Goal: Use online tool/utility: Utilize a website feature to perform a specific function

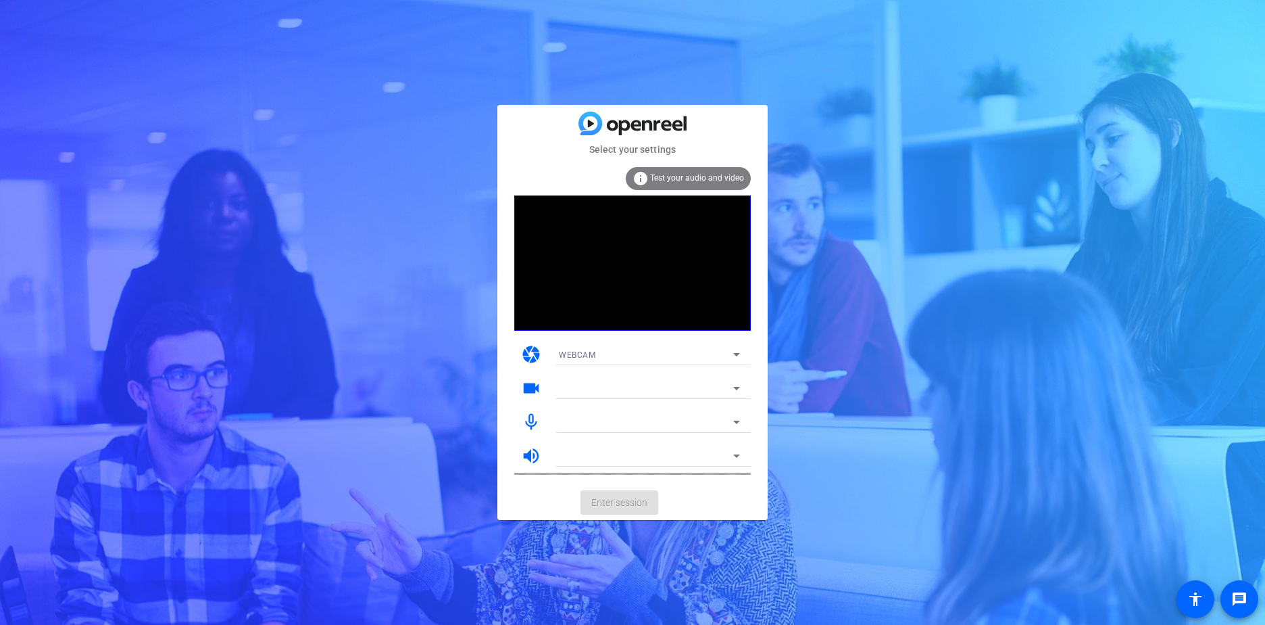
click at [687, 174] on span "Test your audio and video" at bounding box center [697, 177] width 94 height 9
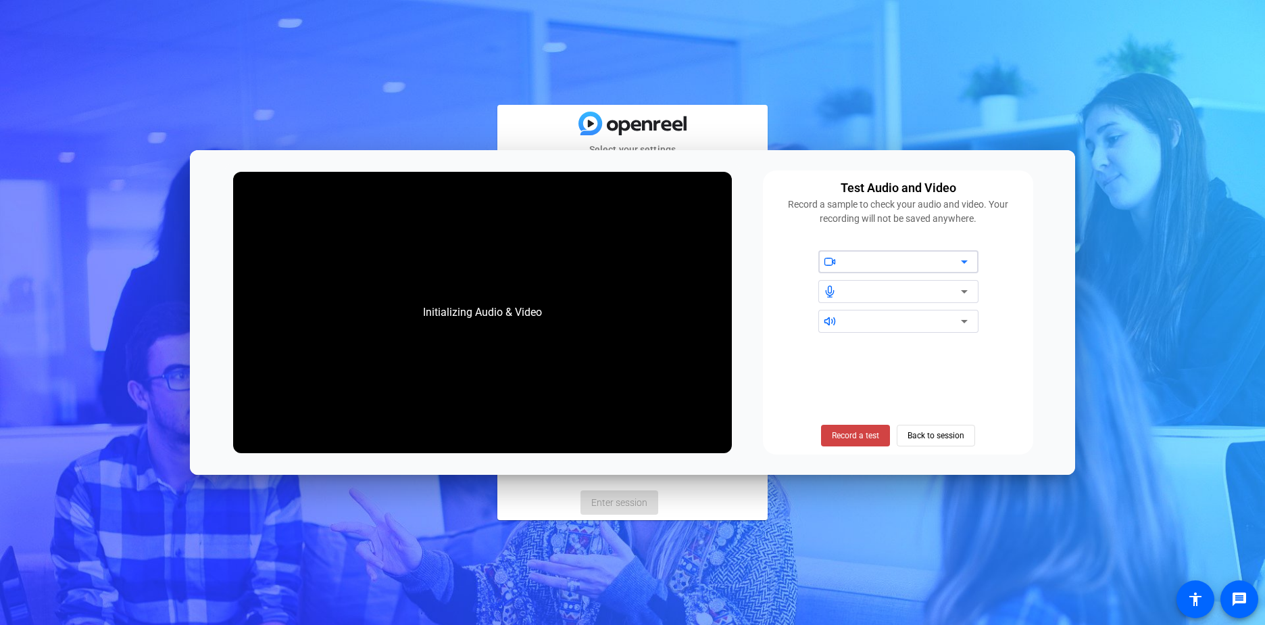
click at [969, 262] on icon at bounding box center [964, 261] width 16 height 16
click at [967, 263] on icon at bounding box center [964, 261] width 16 height 16
click at [958, 436] on span "Back to session" at bounding box center [936, 435] width 57 height 26
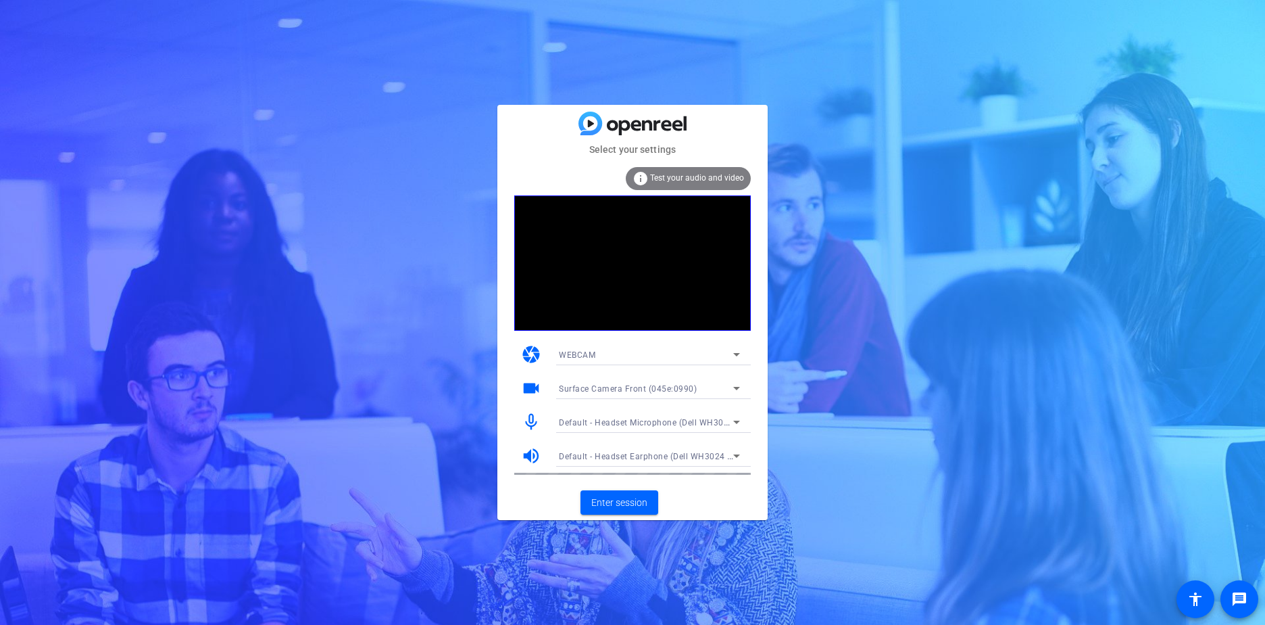
click at [681, 180] on span "Test your audio and video" at bounding box center [697, 177] width 94 height 9
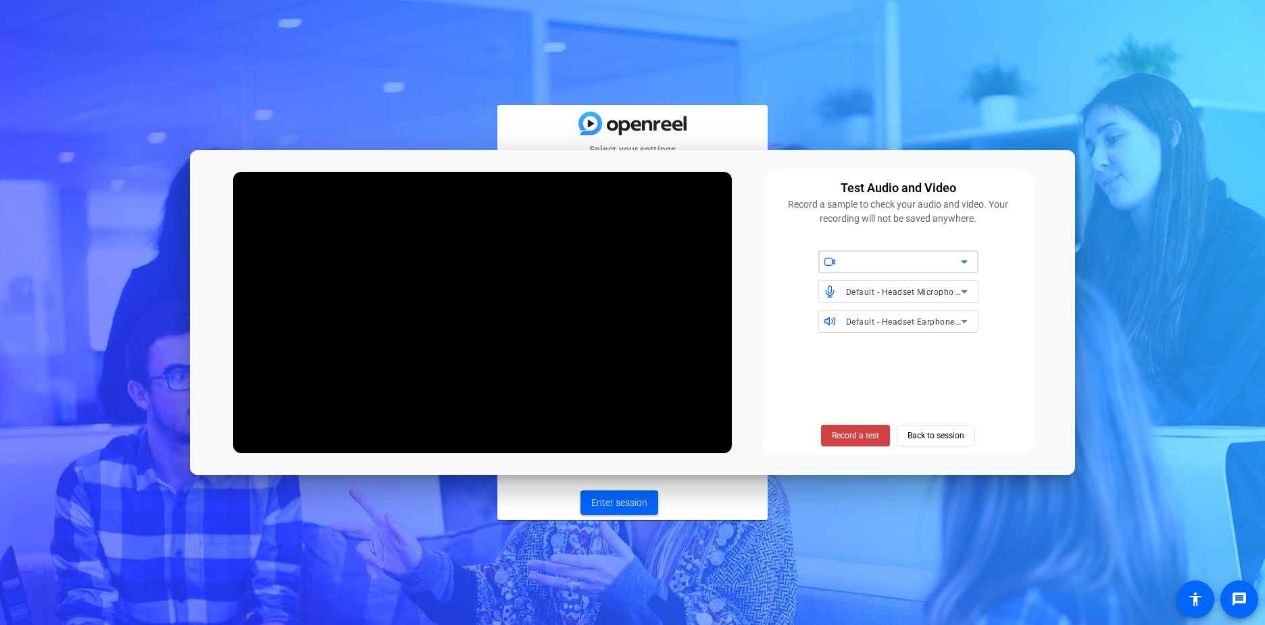
click at [968, 263] on icon at bounding box center [964, 261] width 16 height 16
click at [968, 263] on div at bounding box center [632, 312] width 1265 height 625
click at [955, 287] on span "Default - Headset Microphone (Dell WH3024 Headset) (413c:a524)" at bounding box center [978, 291] width 264 height 11
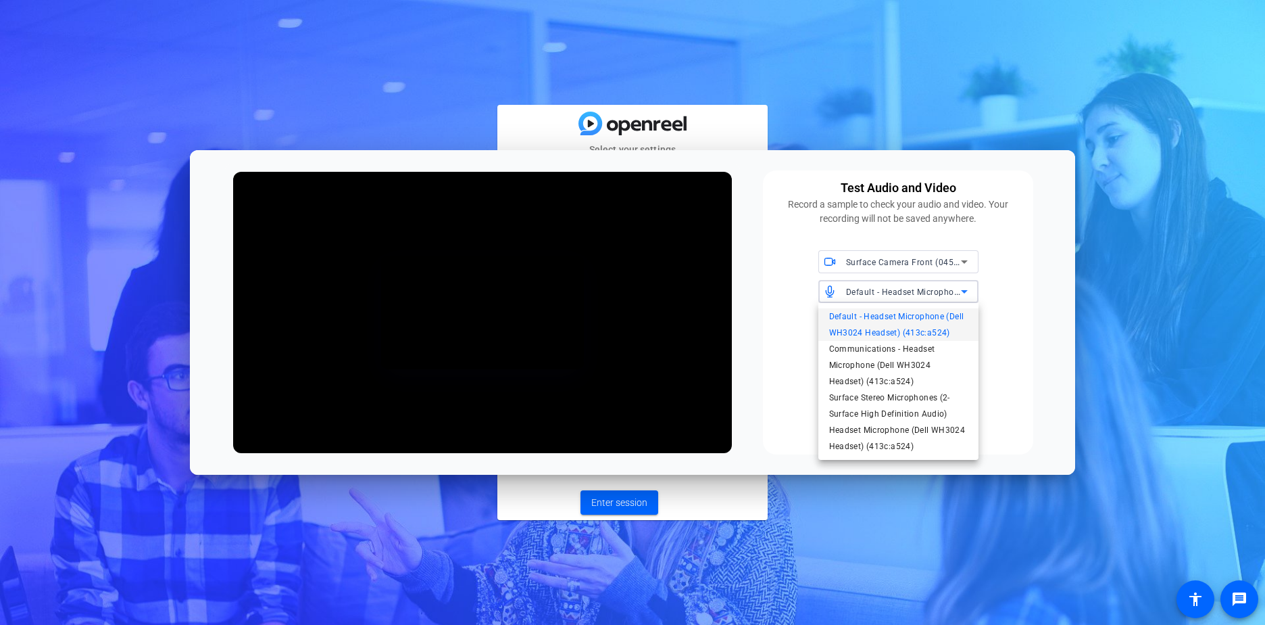
click at [992, 278] on div at bounding box center [632, 312] width 1265 height 625
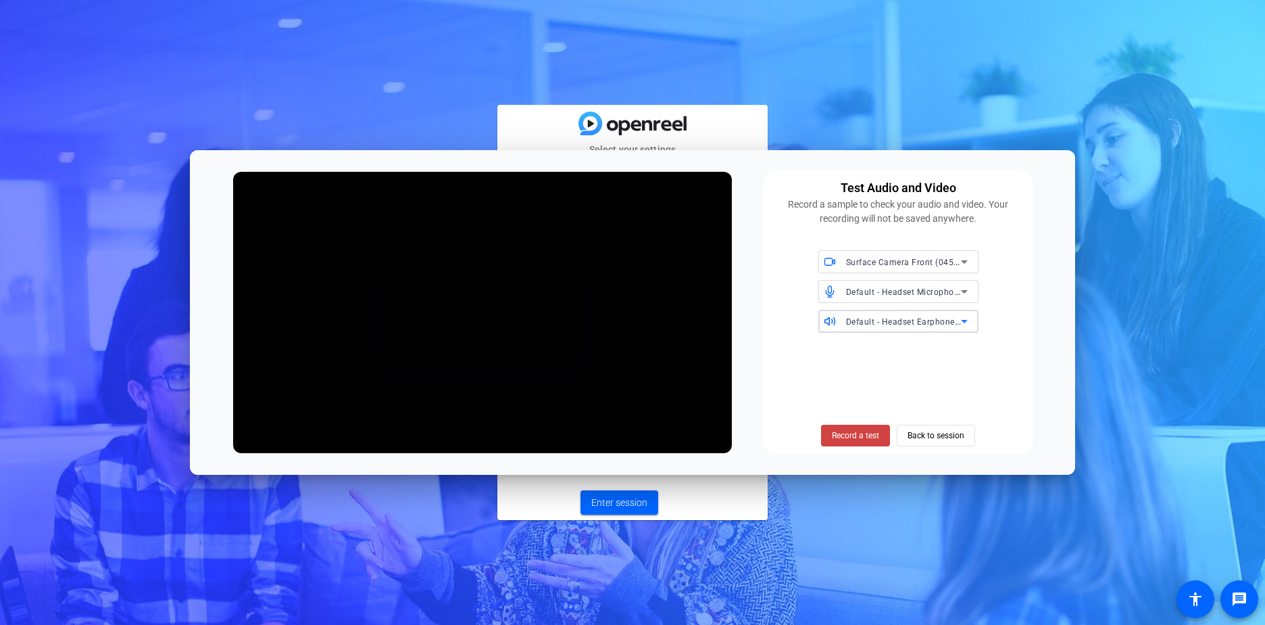
click at [951, 318] on span "Default - Headset Earphone (Dell WH3024 Headset) (413c:a524)" at bounding box center [973, 321] width 255 height 11
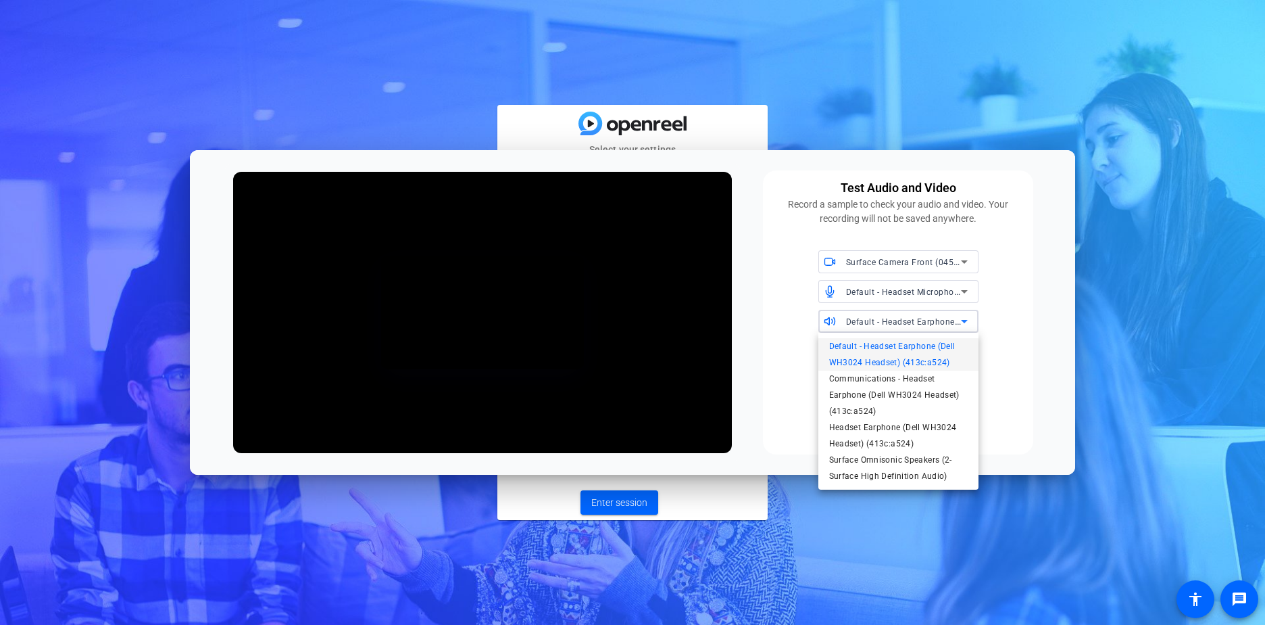
click at [1000, 289] on div at bounding box center [632, 312] width 1265 height 625
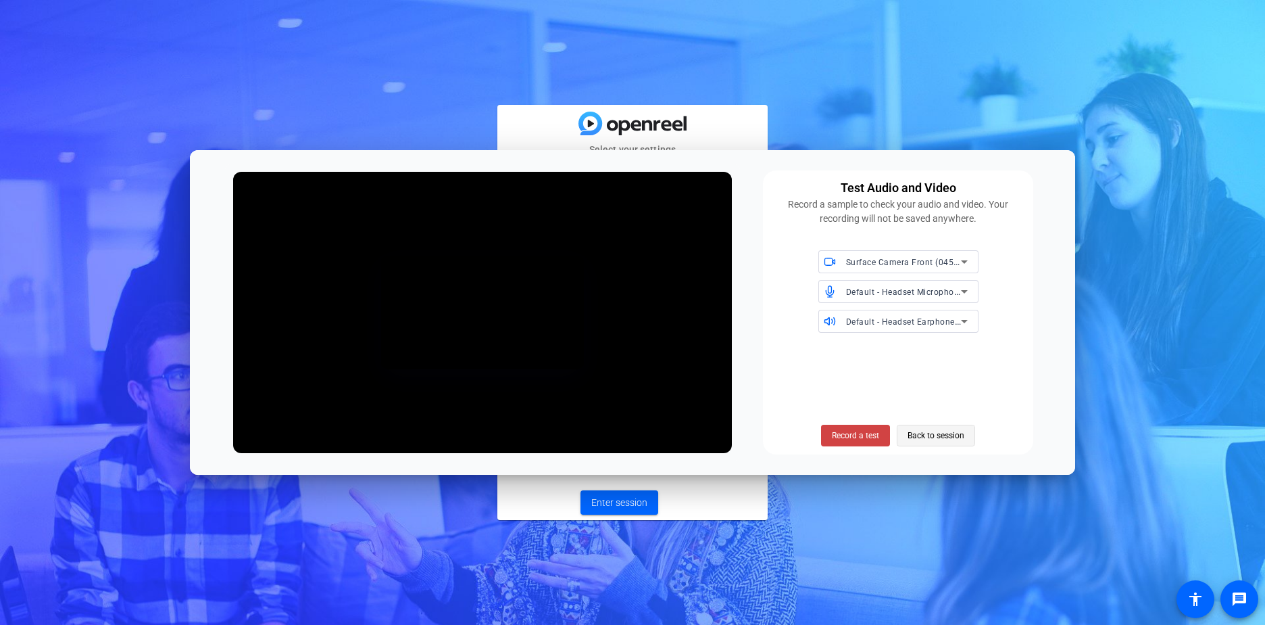
click at [967, 435] on span at bounding box center [936, 435] width 77 height 32
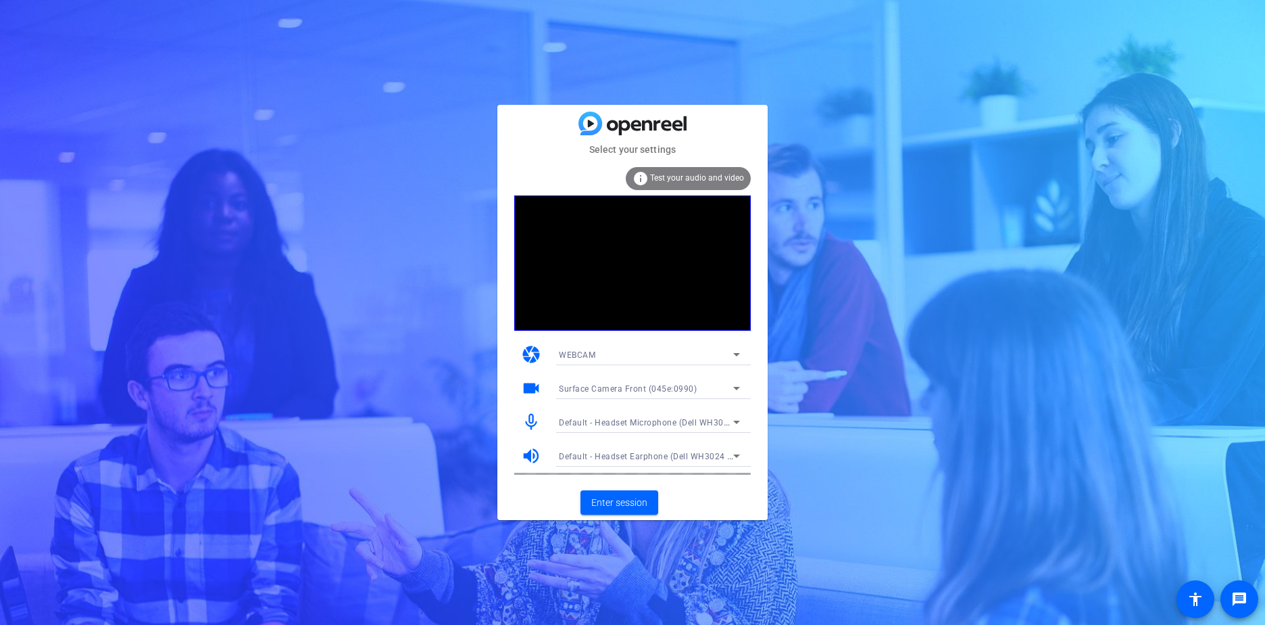
click at [730, 351] on icon at bounding box center [737, 354] width 16 height 16
click at [730, 351] on div at bounding box center [632, 312] width 1265 height 625
click at [647, 500] on span "Enter session" at bounding box center [619, 502] width 56 height 14
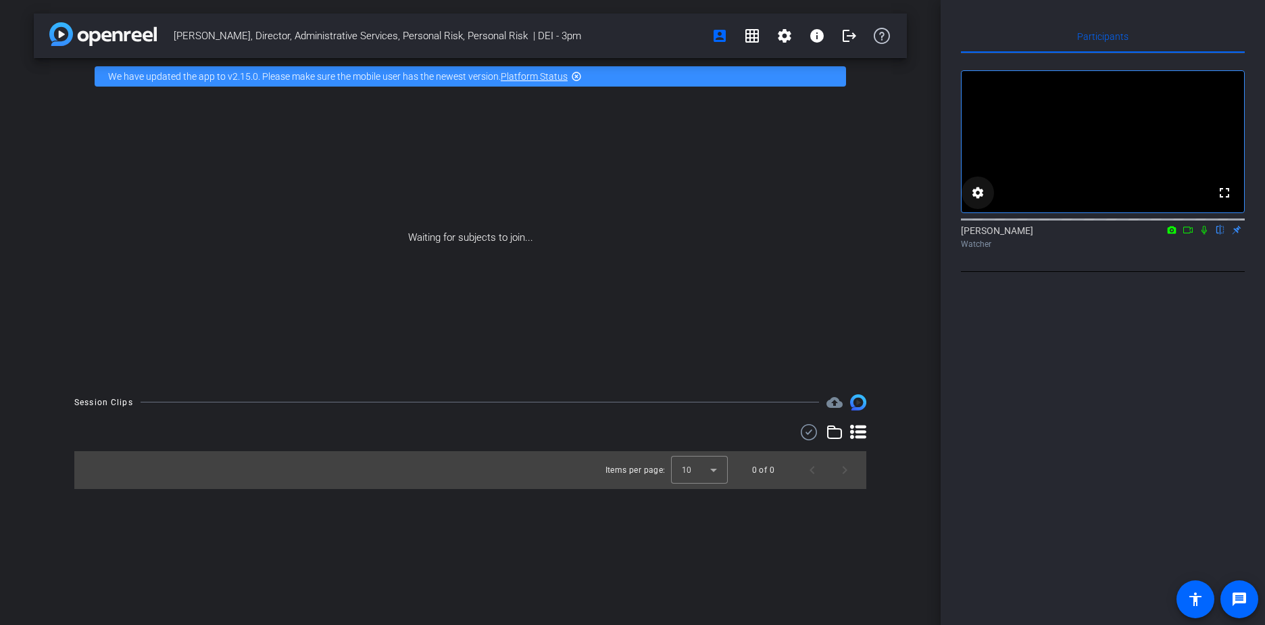
click at [979, 201] on mat-icon "settings" at bounding box center [978, 193] width 16 height 16
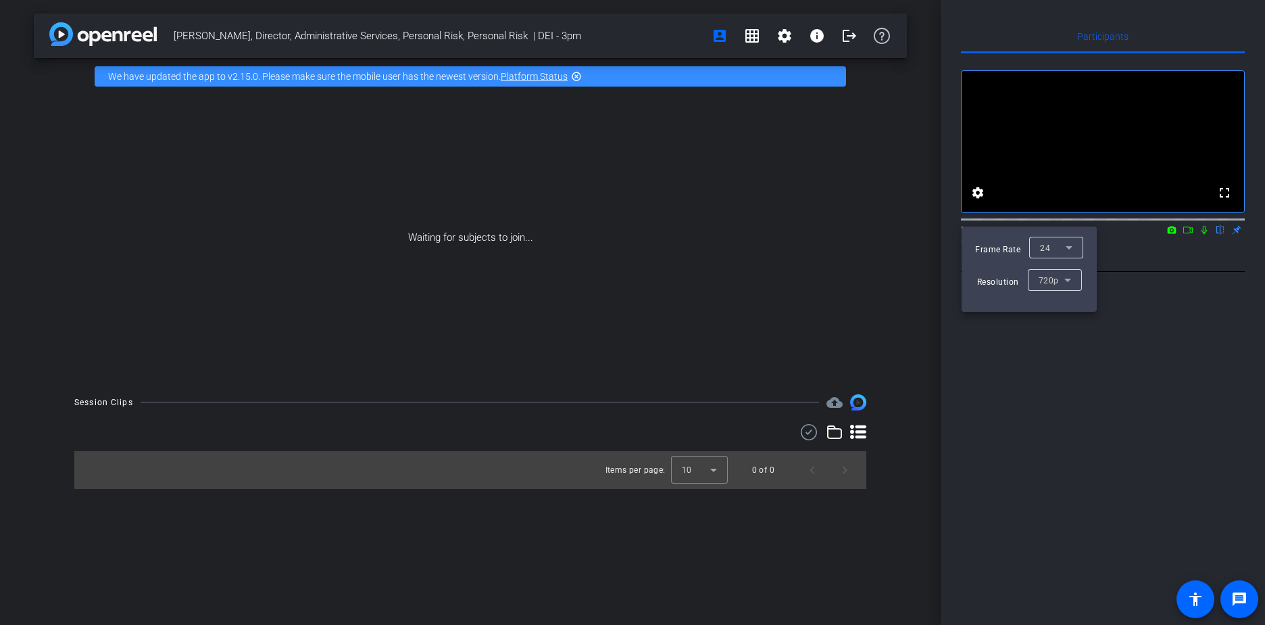
drag, startPoint x: 1129, startPoint y: 261, endPoint x: 1173, endPoint y: 249, distance: 44.9
click at [1130, 261] on div at bounding box center [632, 312] width 1265 height 625
click at [1173, 235] on icon at bounding box center [1172, 229] width 11 height 9
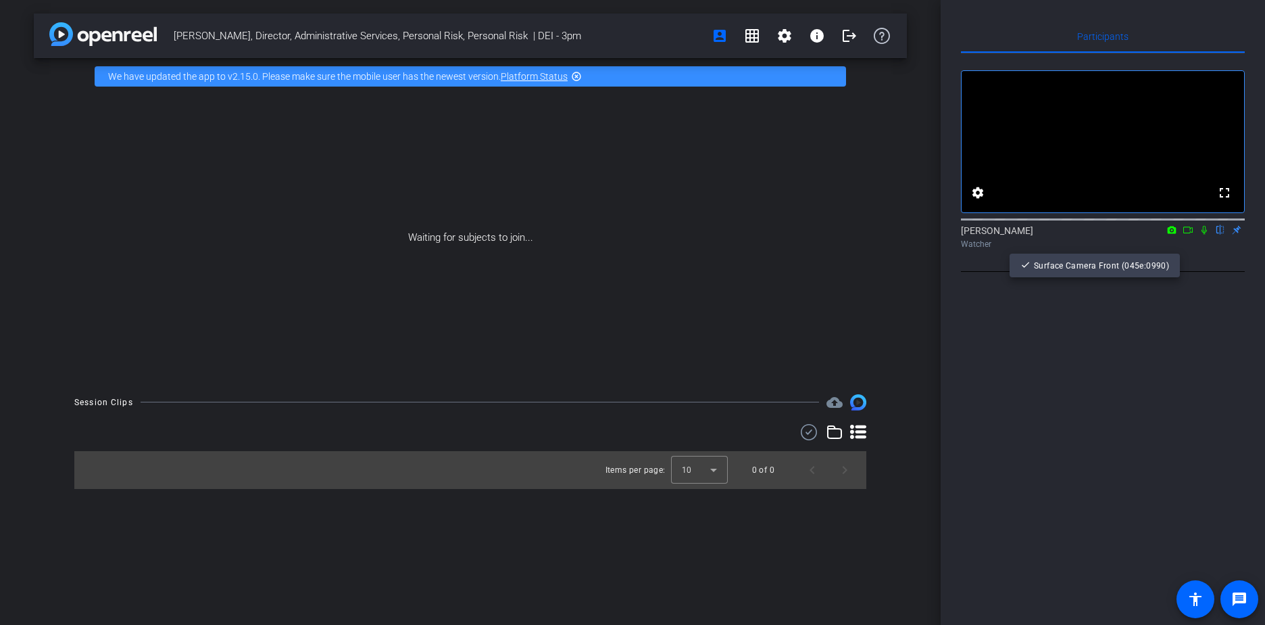
click at [1186, 249] on div at bounding box center [632, 312] width 1265 height 625
click at [1188, 235] on icon at bounding box center [1188, 229] width 11 height 9
click at [1206, 235] on icon at bounding box center [1204, 229] width 11 height 9
click at [1220, 235] on mat-icon "flip" at bounding box center [1221, 229] width 16 height 12
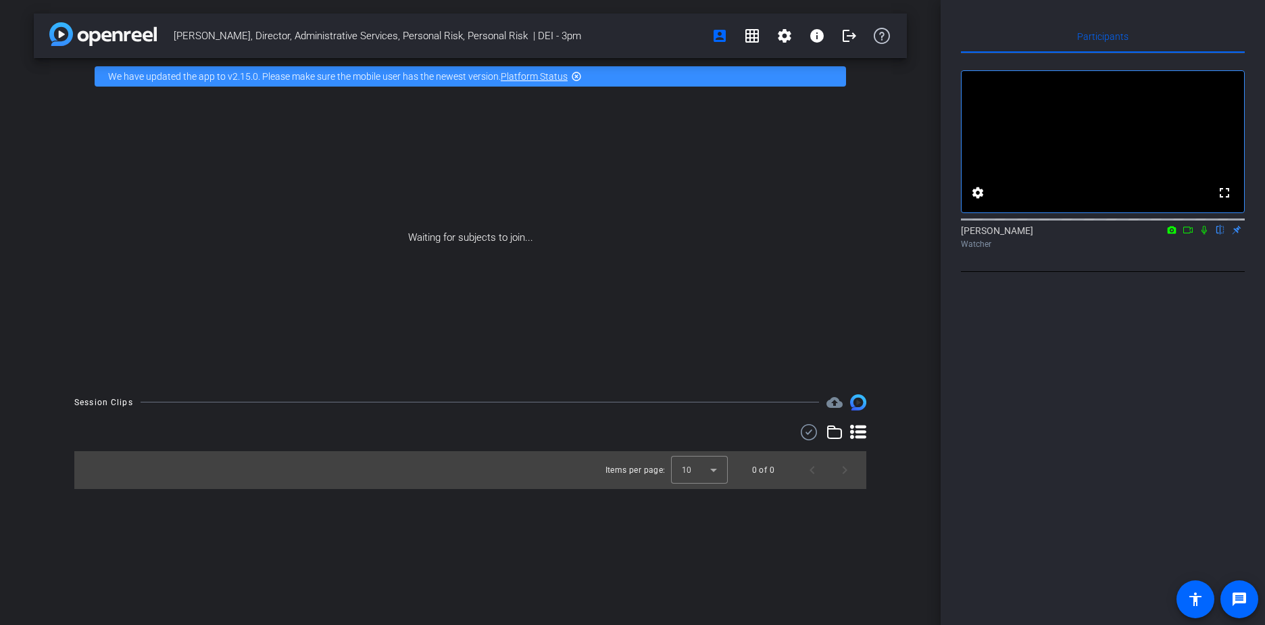
click at [834, 431] on icon at bounding box center [835, 432] width 16 height 16
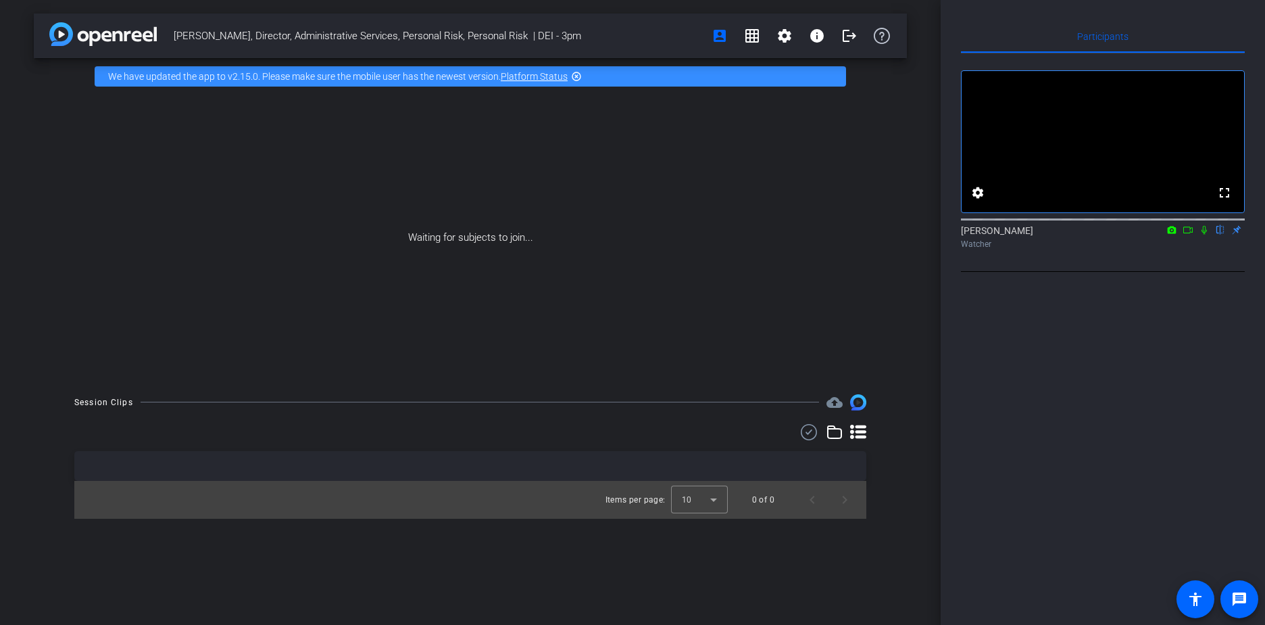
click at [856, 430] on icon at bounding box center [858, 432] width 16 height 16
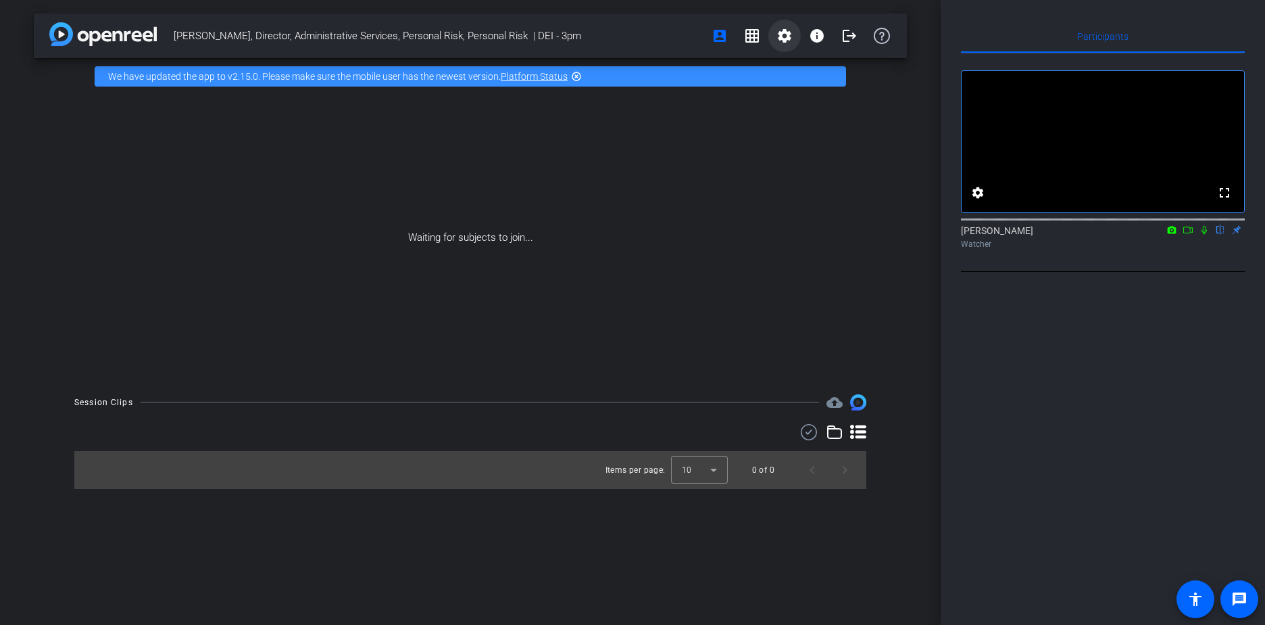
click at [792, 41] on mat-icon "settings" at bounding box center [785, 36] width 16 height 16
click at [821, 32] on div at bounding box center [632, 312] width 1265 height 625
click at [821, 33] on mat-icon "info" at bounding box center [817, 36] width 16 height 16
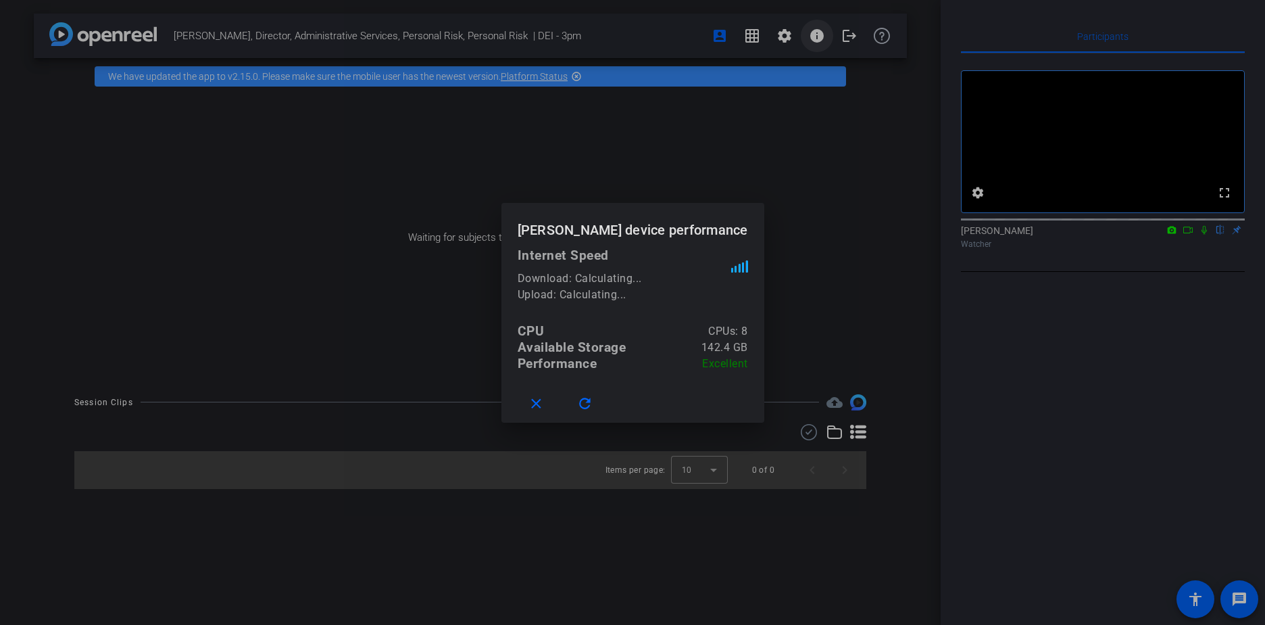
click at [821, 33] on div at bounding box center [632, 312] width 1265 height 625
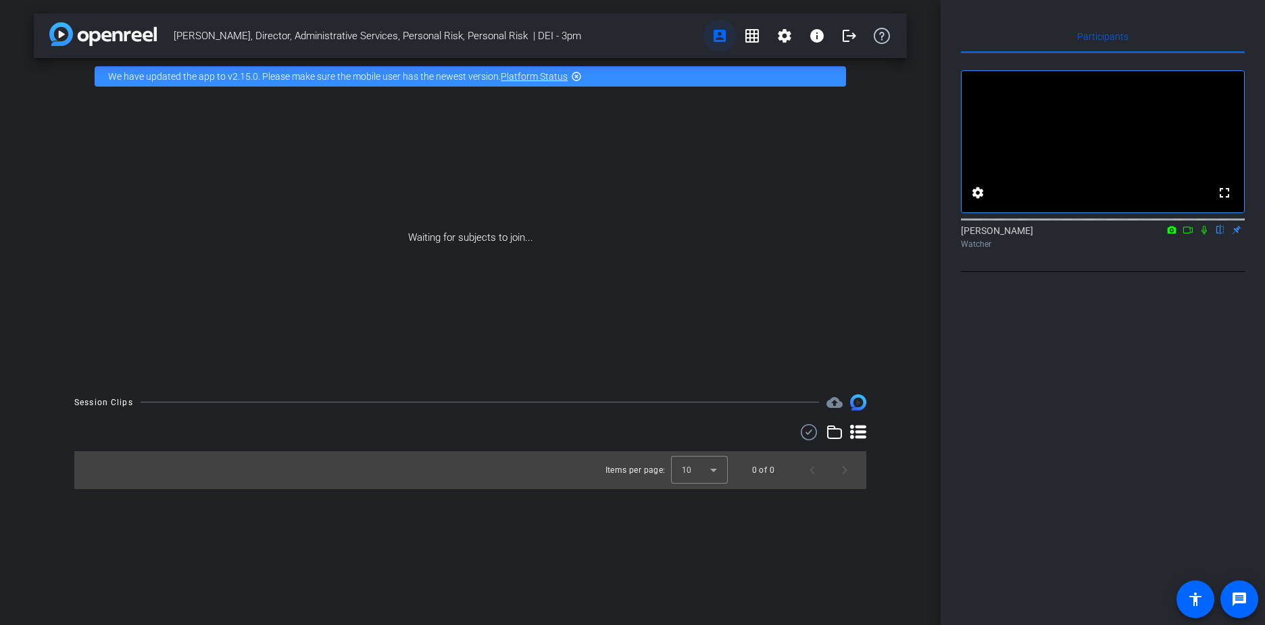
click at [710, 35] on span at bounding box center [720, 36] width 32 height 32
